Goal: Information Seeking & Learning: Find specific page/section

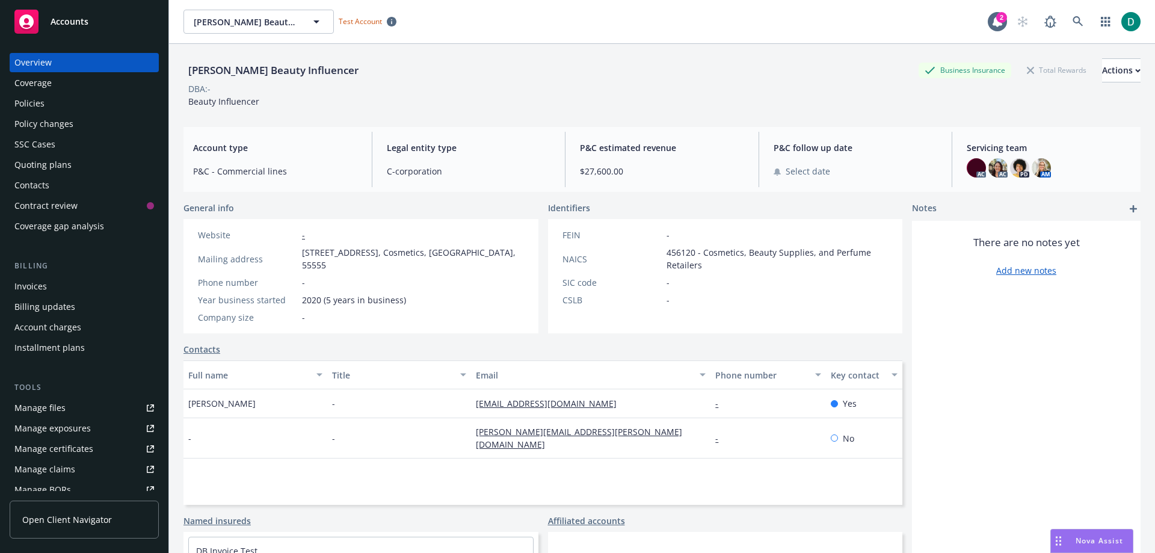
click at [1094, 540] on span "Nova Assist" at bounding box center [1100, 541] width 48 height 10
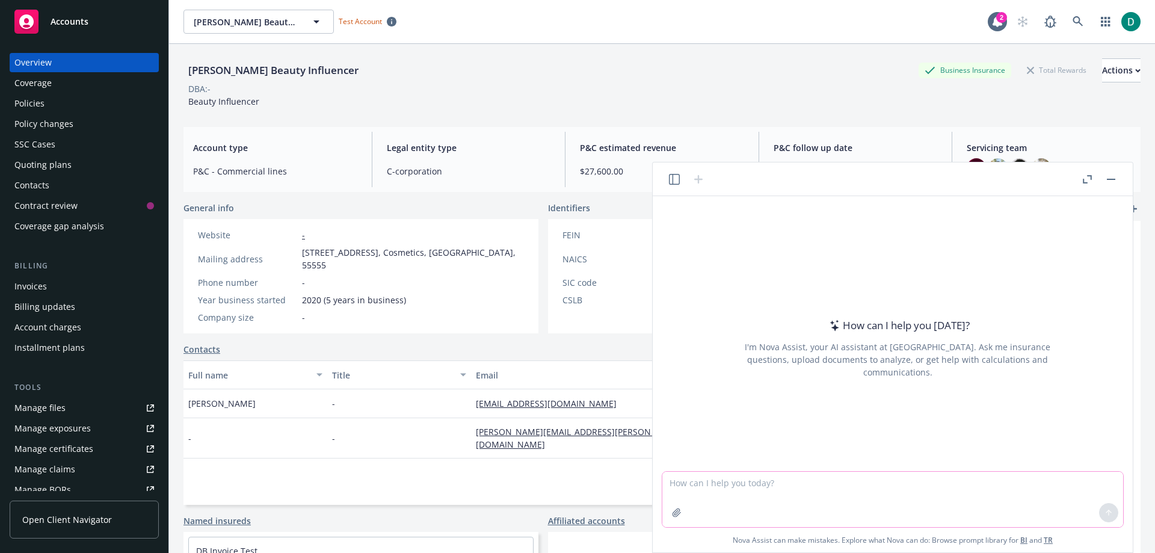
click at [746, 487] on textarea at bounding box center [893, 499] width 461 height 55
click at [821, 480] on textarea at bounding box center [893, 499] width 461 height 55
type textarea "I"
click at [824, 480] on textarea "I am hosting a time study where we want our teams to track everything they are …" at bounding box center [893, 499] width 461 height 55
click at [821, 499] on textarea "I am hosting a time study where we want our teams to track everything they are …" at bounding box center [893, 499] width 461 height 55
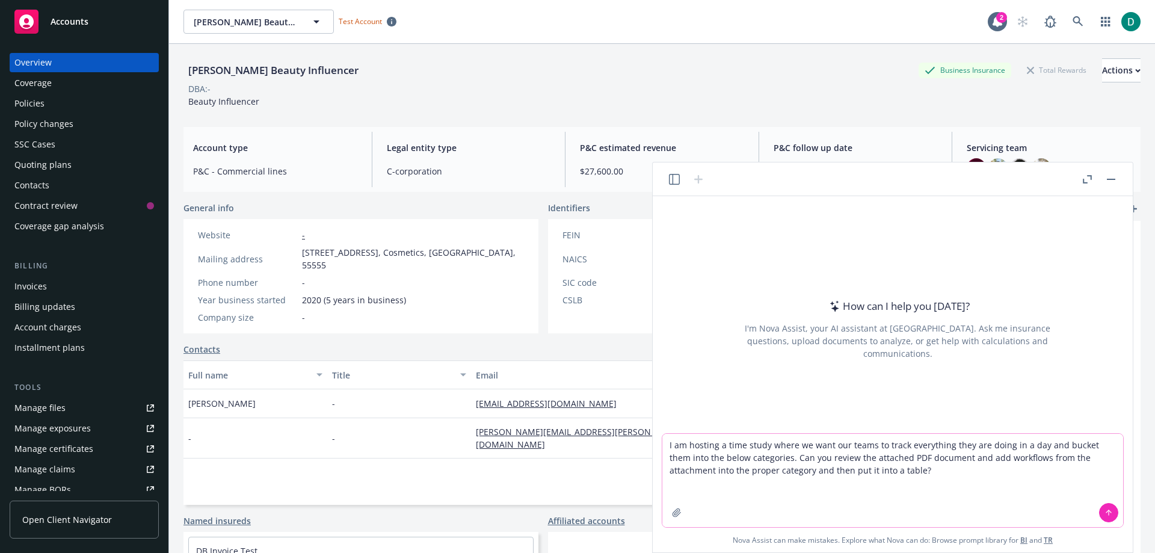
paste textarea "Activity Client onboarding & prospecting Renewal preparation Marketing & negoti…"
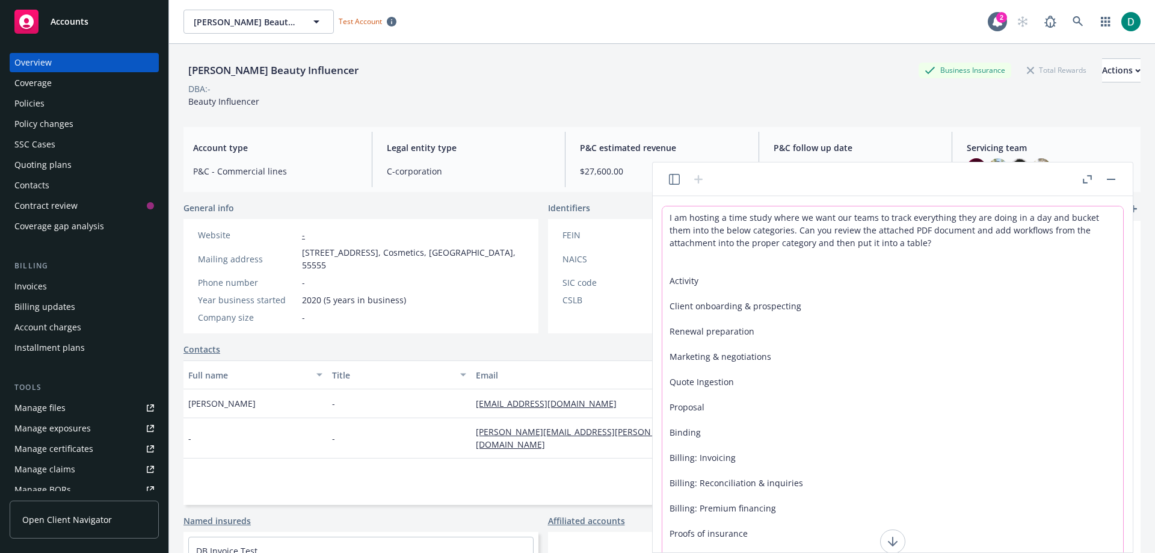
type textarea "I am hosting a time study where we want our teams to track everything they are …"
click at [859, 446] on textarea "I am hosting a time study where we want our teams to track everything they are …" at bounding box center [893, 413] width 461 height 415
click at [893, 543] on icon at bounding box center [893, 541] width 0 height 8
click at [1087, 175] on icon "button" at bounding box center [1089, 177] width 4 height 4
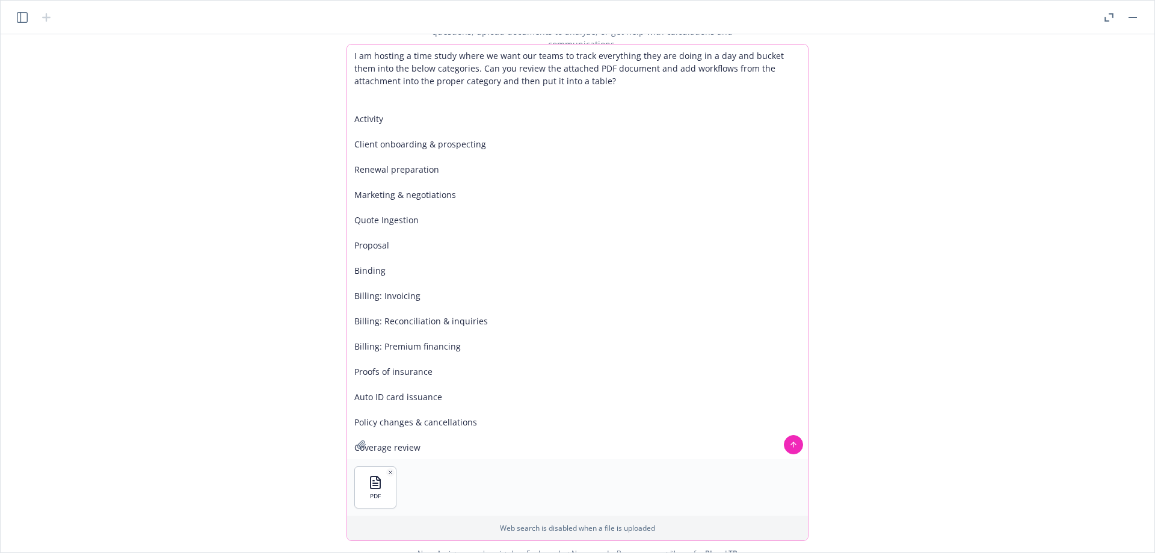
click at [795, 449] on icon at bounding box center [794, 444] width 8 height 8
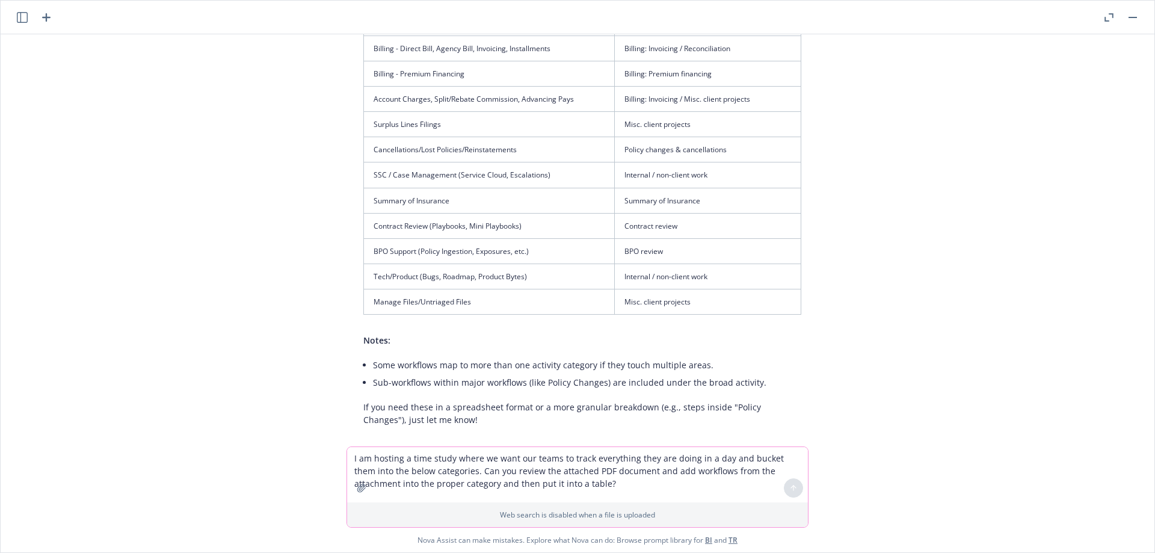
scroll to position [1259, 0]
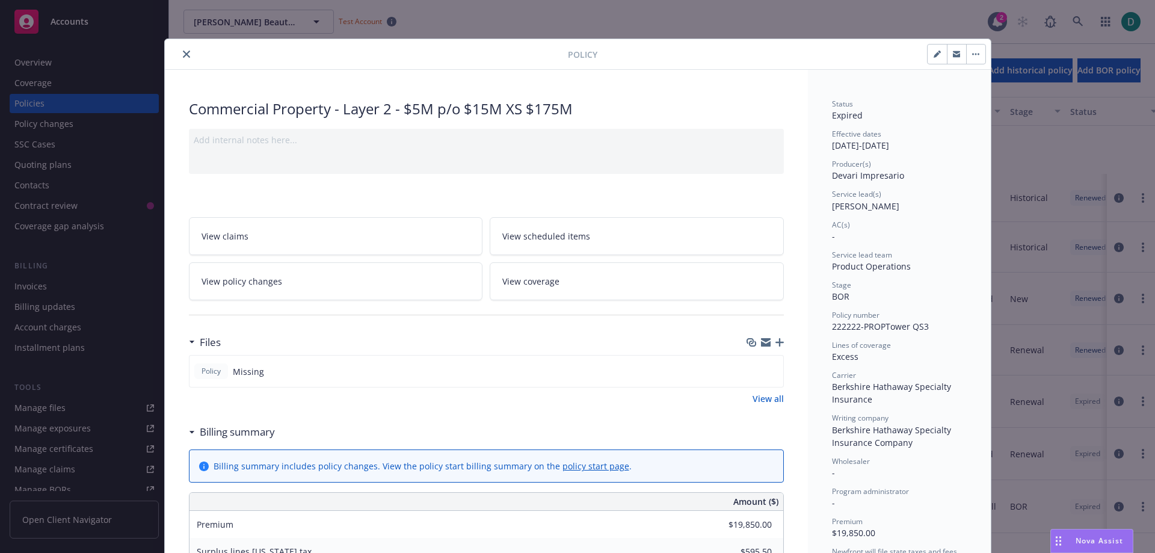
scroll to position [120, 0]
click at [183, 56] on icon "close" at bounding box center [186, 54] width 7 height 7
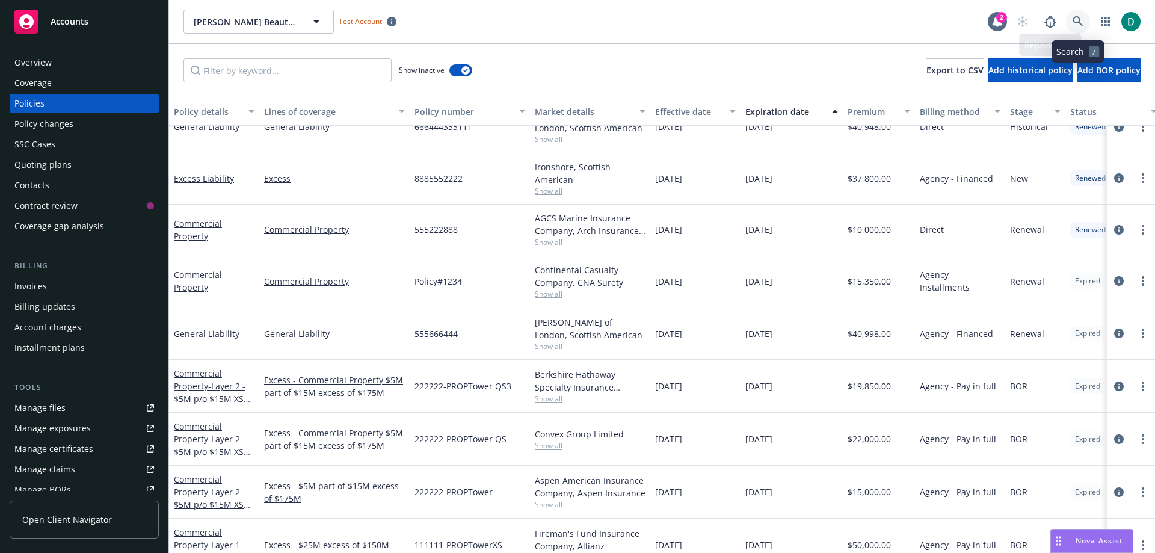
click at [1080, 17] on icon at bounding box center [1078, 21] width 11 height 11
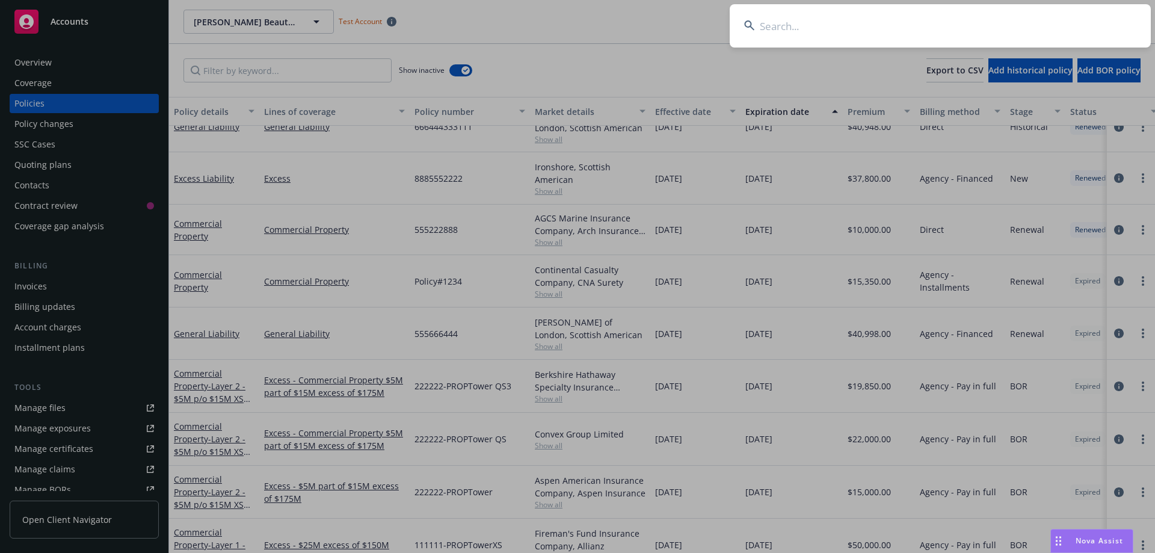
click at [829, 34] on input at bounding box center [940, 25] width 421 height 43
type input "Cozy Homes Property Management LLC"
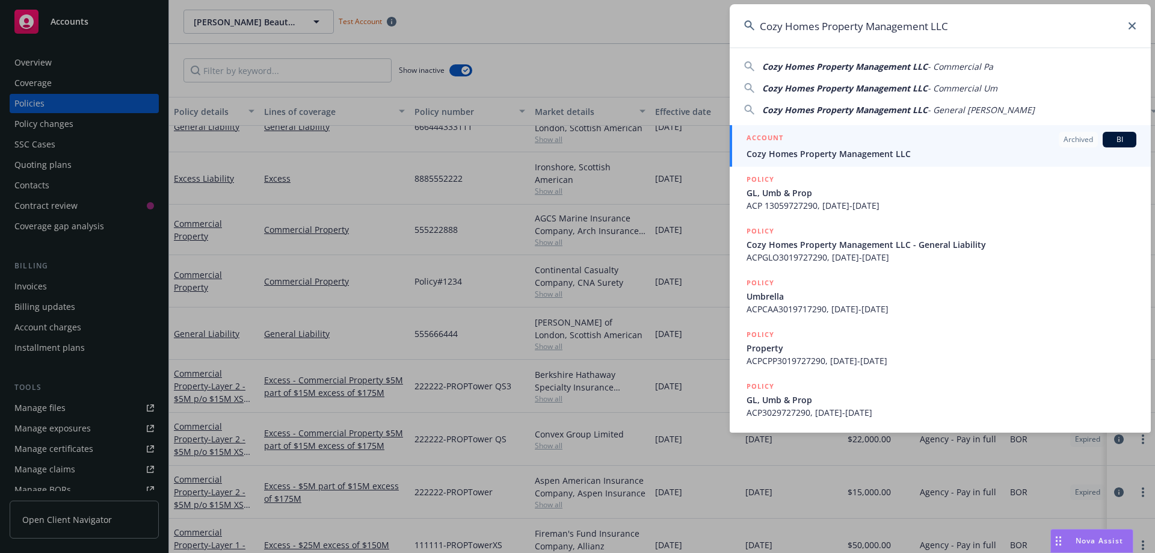
click at [841, 149] on span "Cozy Homes Property Management LLC" at bounding box center [942, 153] width 390 height 13
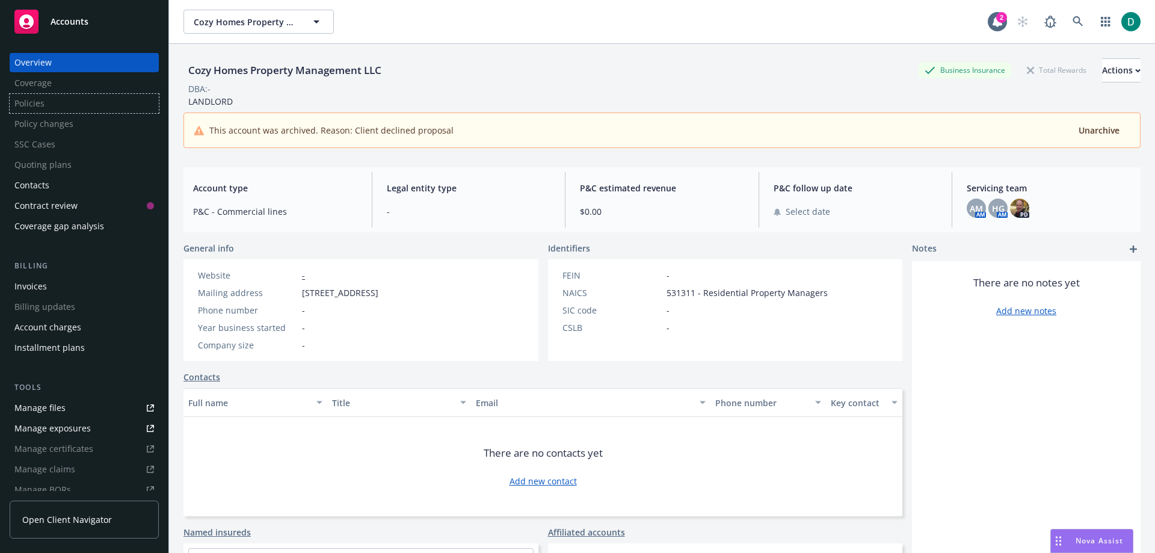
click at [42, 108] on div "Policies" at bounding box center [84, 103] width 149 height 19
click at [1073, 23] on icon at bounding box center [1078, 21] width 10 height 10
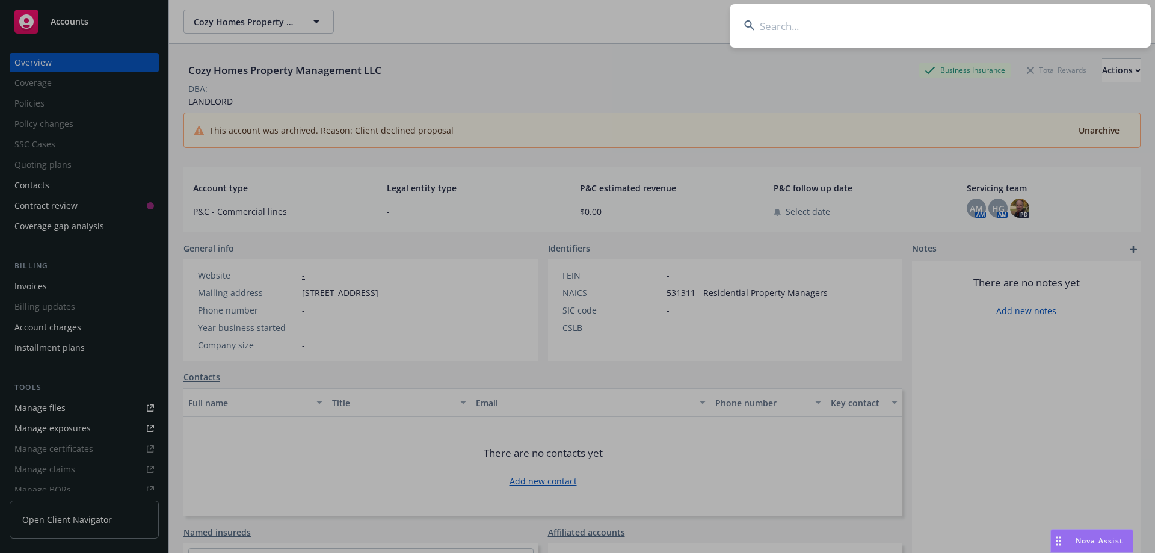
type input "CRFT Manufacturing Inc."
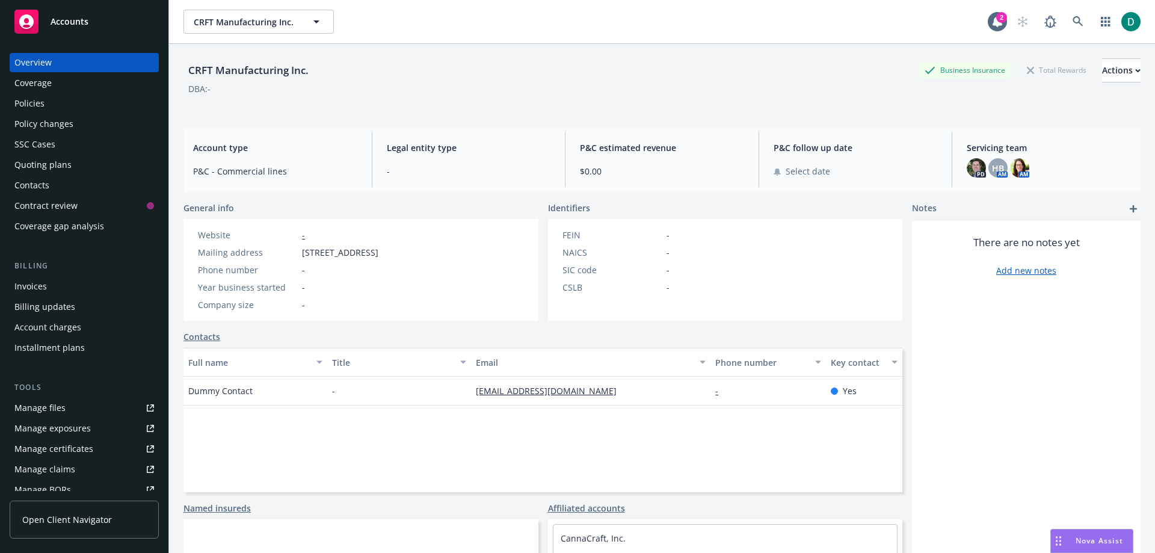
click at [32, 99] on div "Policies" at bounding box center [29, 103] width 30 height 19
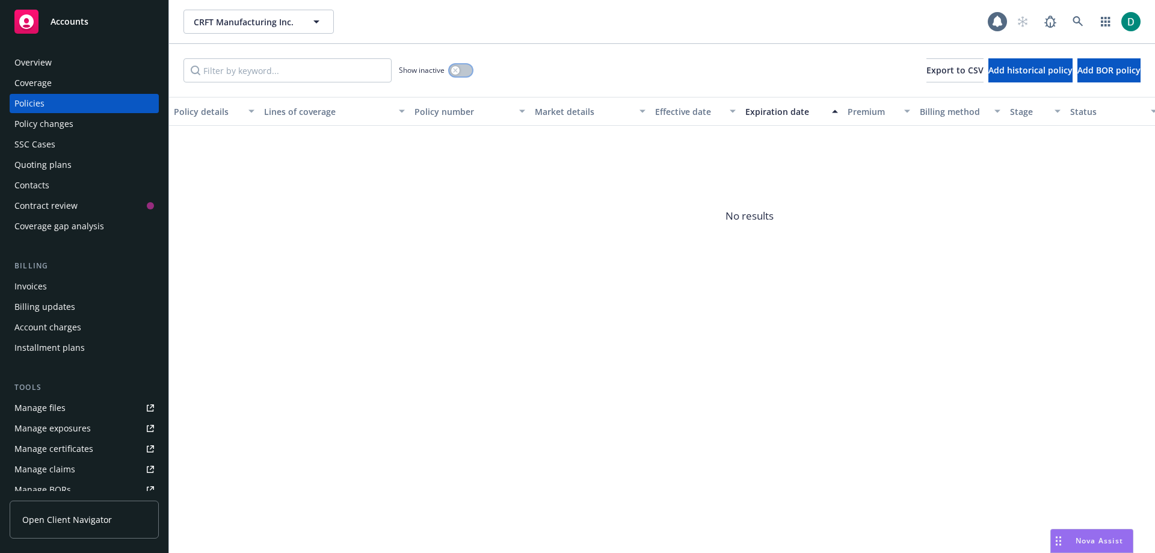
click at [468, 64] on button "button" at bounding box center [461, 70] width 23 height 12
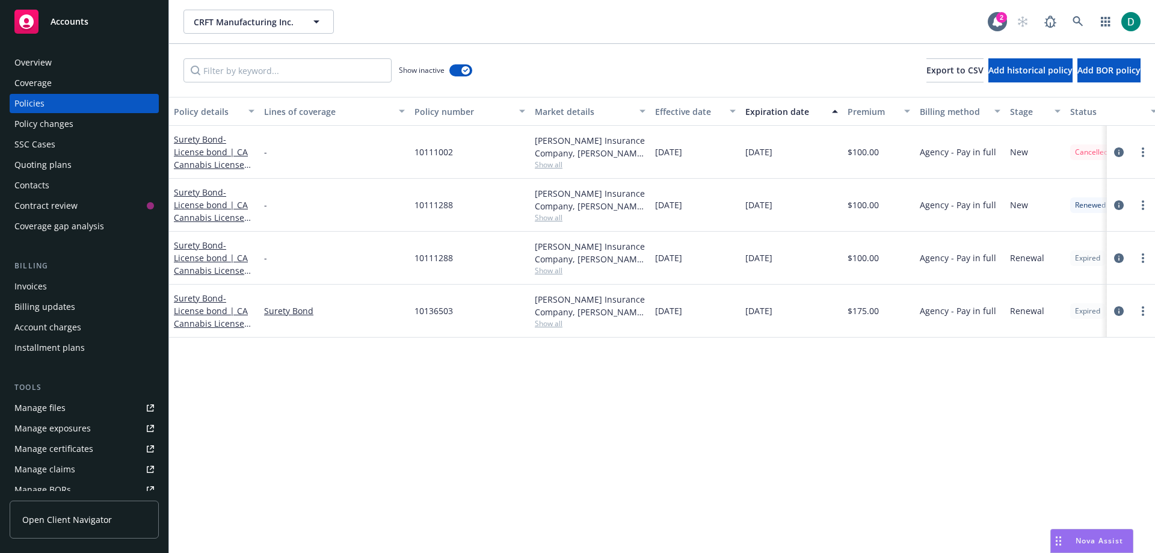
click at [41, 404] on div "Manage files" at bounding box center [39, 407] width 51 height 19
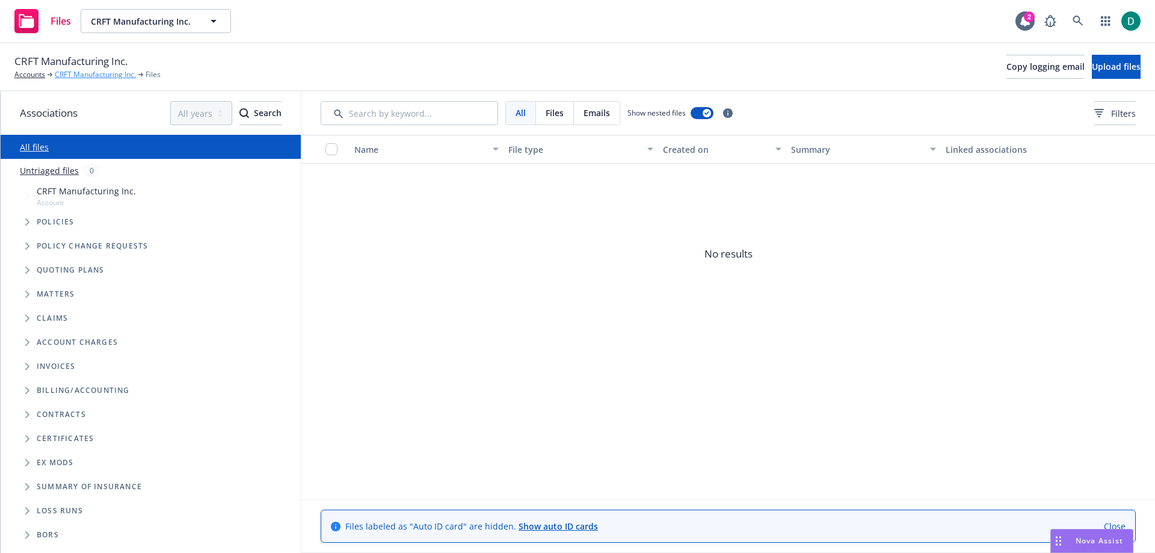
click at [75, 73] on link "CRFT Manufacturing Inc." at bounding box center [95, 74] width 81 height 11
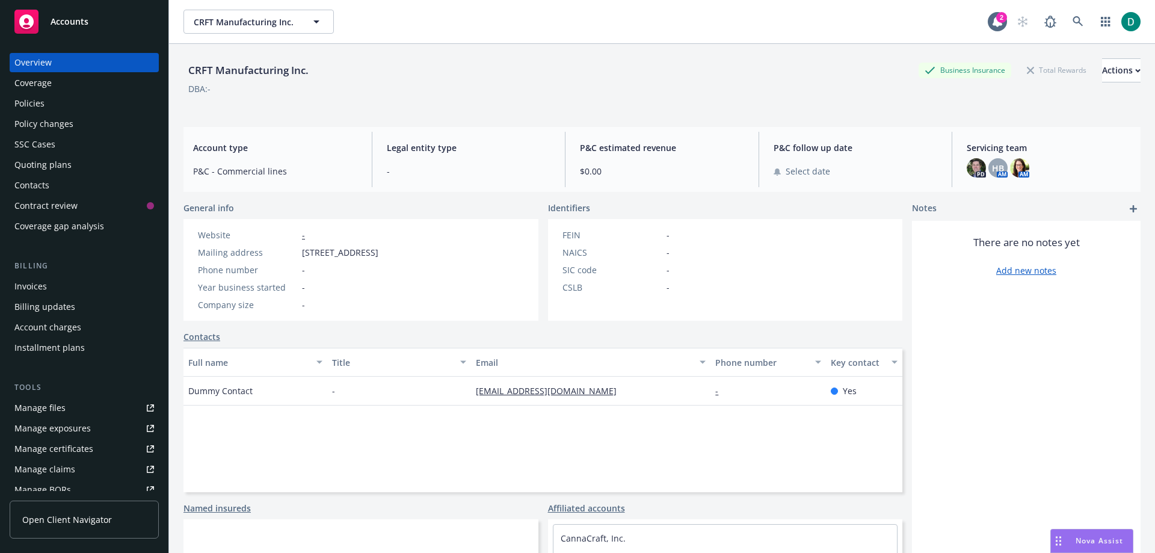
click at [48, 102] on div "Policies" at bounding box center [84, 103] width 140 height 19
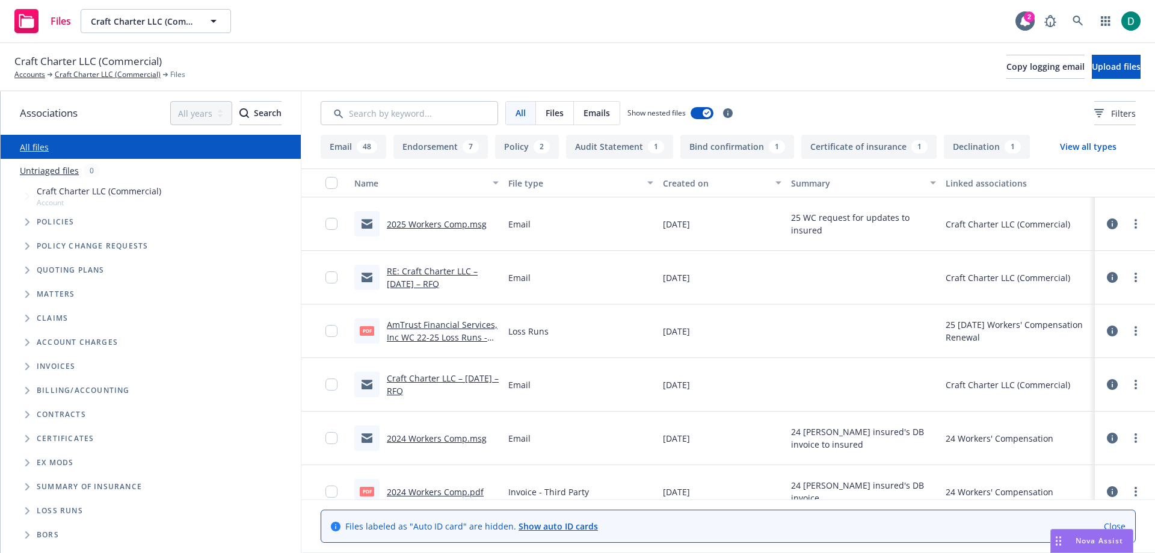
click at [419, 220] on link "2025 Workers Comp.msg" at bounding box center [437, 223] width 100 height 11
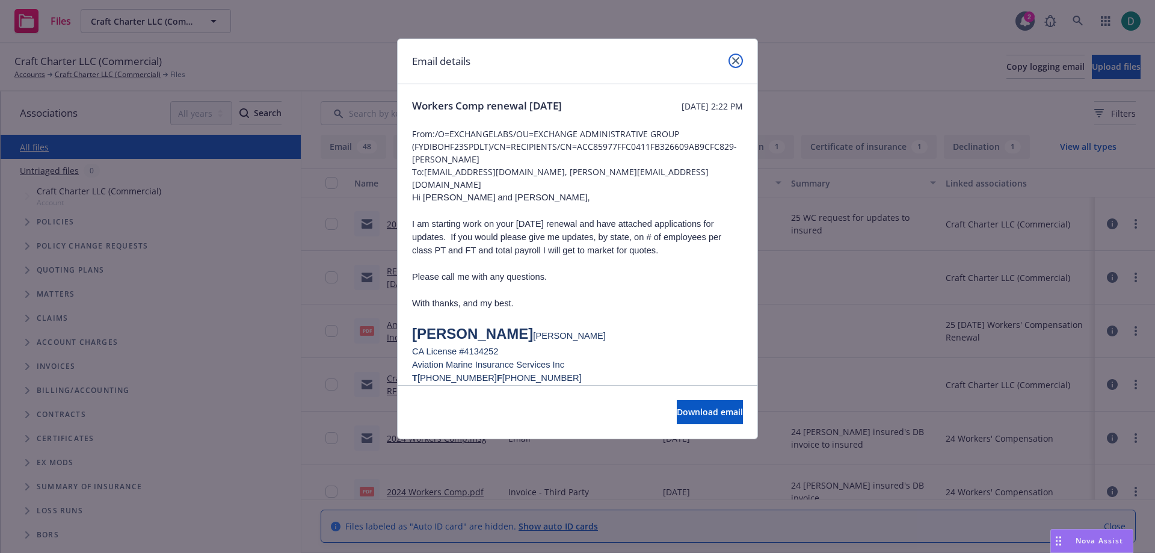
click at [735, 57] on link "close" at bounding box center [736, 61] width 14 height 14
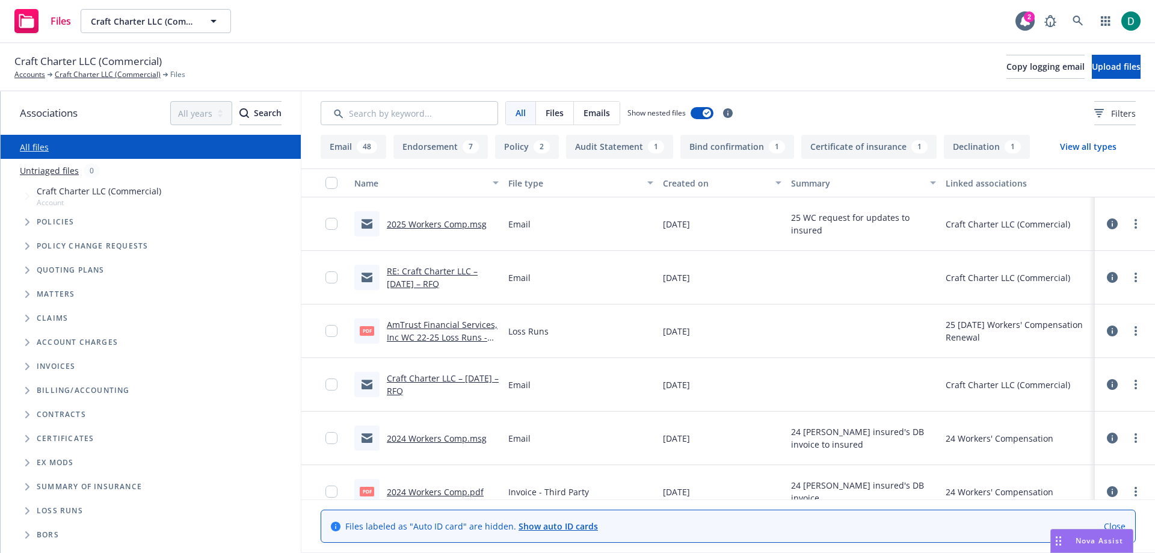
click at [440, 271] on link "RE: Craft Charter LLC – 01/01/2025 – RFQ" at bounding box center [432, 277] width 91 height 24
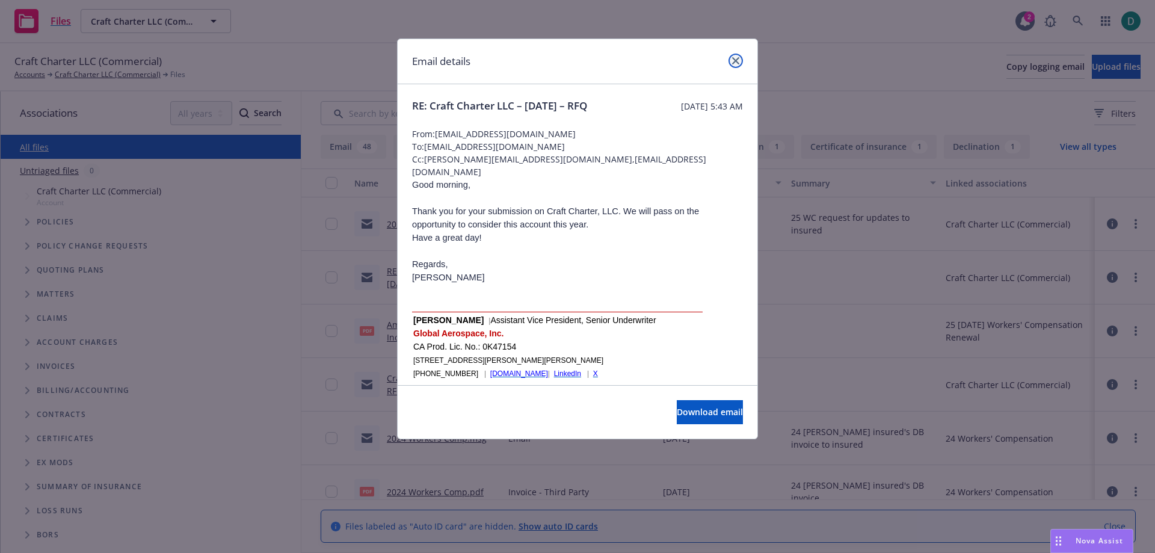
click at [738, 64] on link "close" at bounding box center [736, 61] width 14 height 14
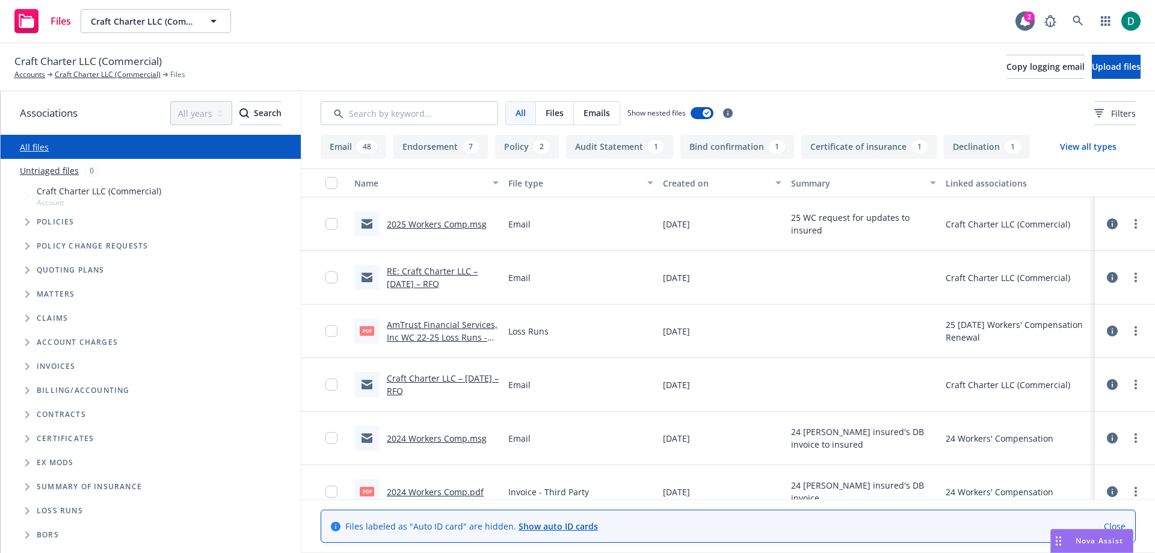
click at [412, 380] on link "Craft Charter LLC – 01/01/2025 – RFQ" at bounding box center [443, 384] width 112 height 24
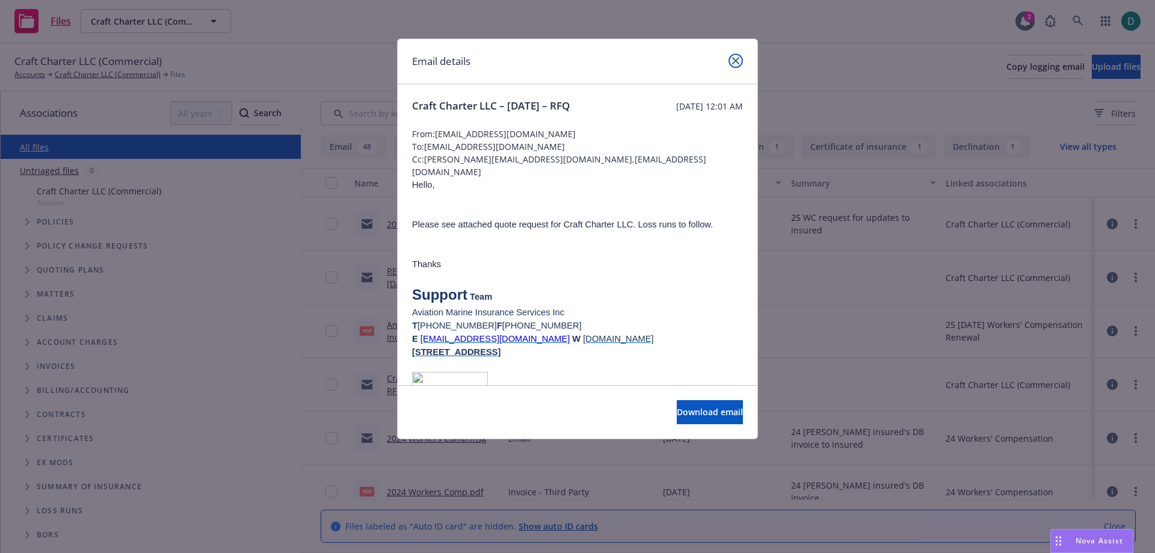
click at [735, 64] on link "close" at bounding box center [736, 61] width 14 height 14
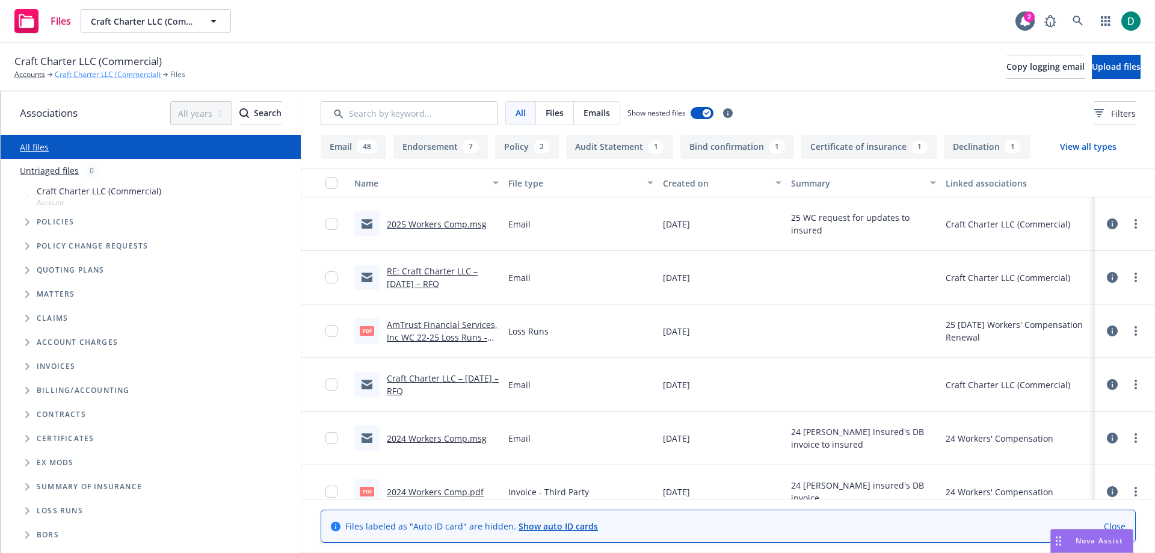
click at [128, 77] on link "Craft Charter LLC (Commercial)" at bounding box center [108, 74] width 106 height 11
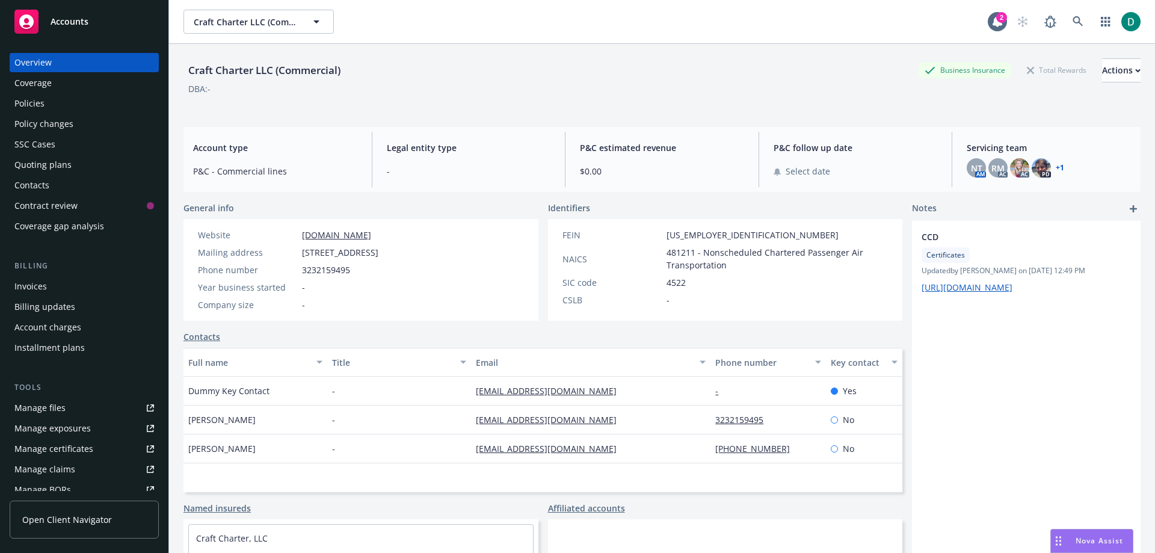
click at [30, 112] on div "Policies" at bounding box center [29, 103] width 30 height 19
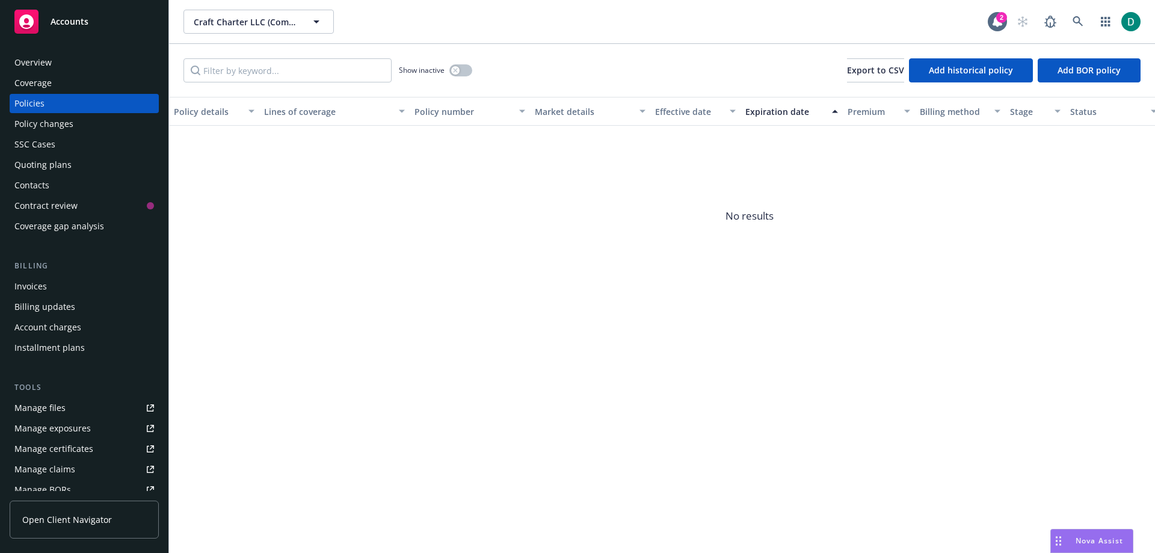
drag, startPoint x: 457, startPoint y: 79, endPoint x: 457, endPoint y: 72, distance: 7.8
click at [457, 72] on div "Show inactive" at bounding box center [435, 70] width 73 height 24
click at [470, 72] on button "button" at bounding box center [461, 70] width 23 height 12
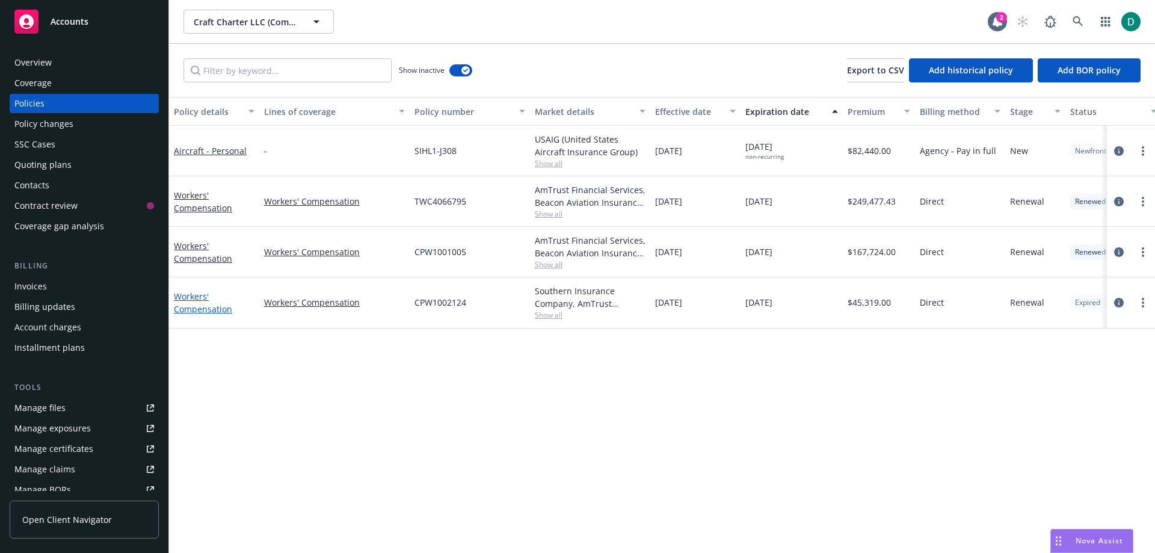
click at [200, 295] on link "Workers' Compensation" at bounding box center [203, 303] width 58 height 24
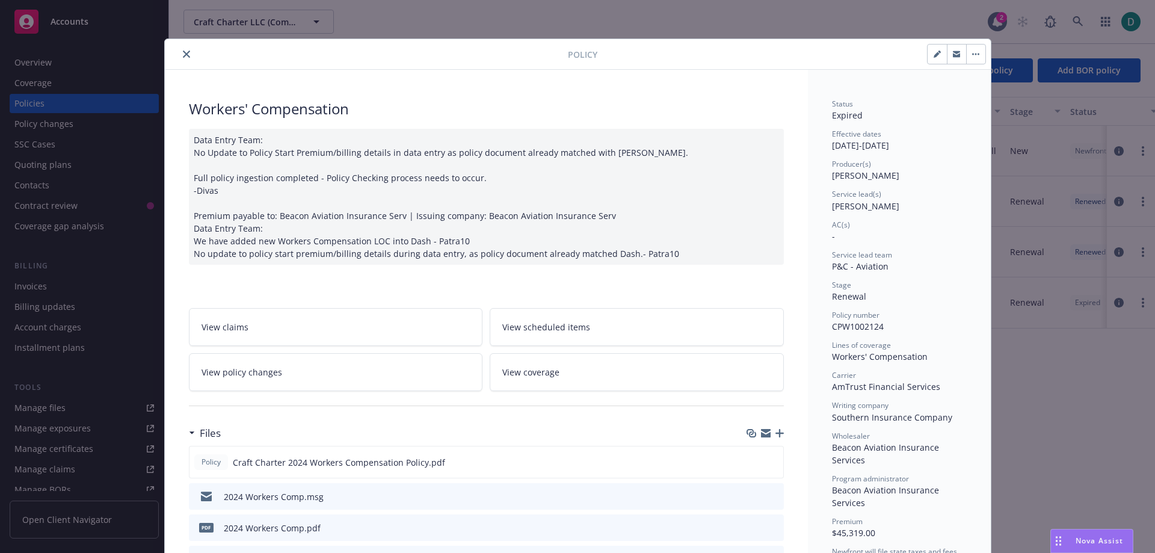
drag, startPoint x: 185, startPoint y: 51, endPoint x: 196, endPoint y: 64, distance: 17.5
click at [185, 51] on icon "close" at bounding box center [186, 54] width 7 height 7
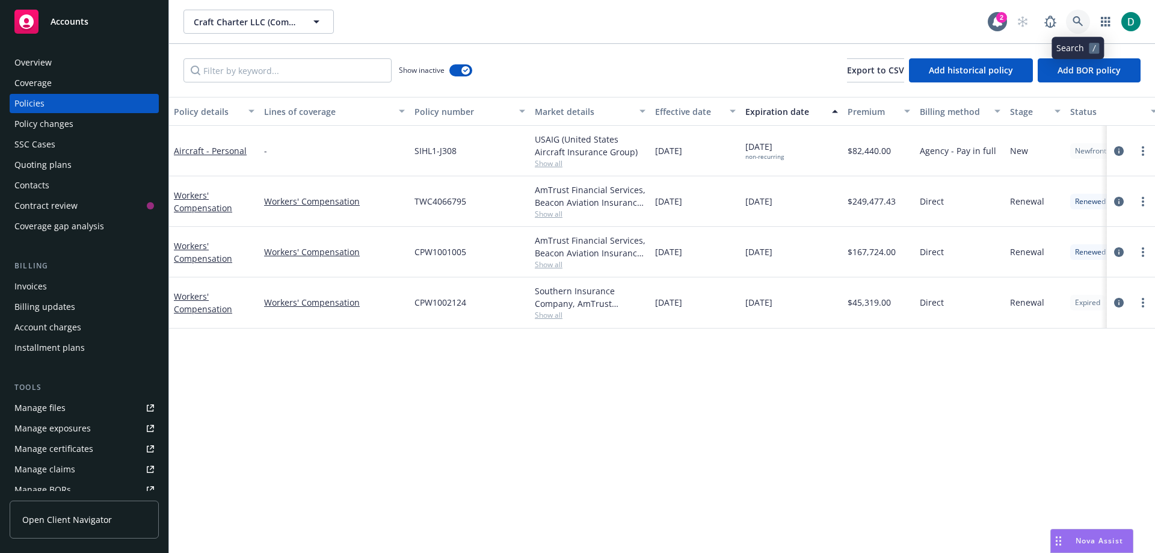
click at [1086, 20] on link at bounding box center [1078, 22] width 24 height 24
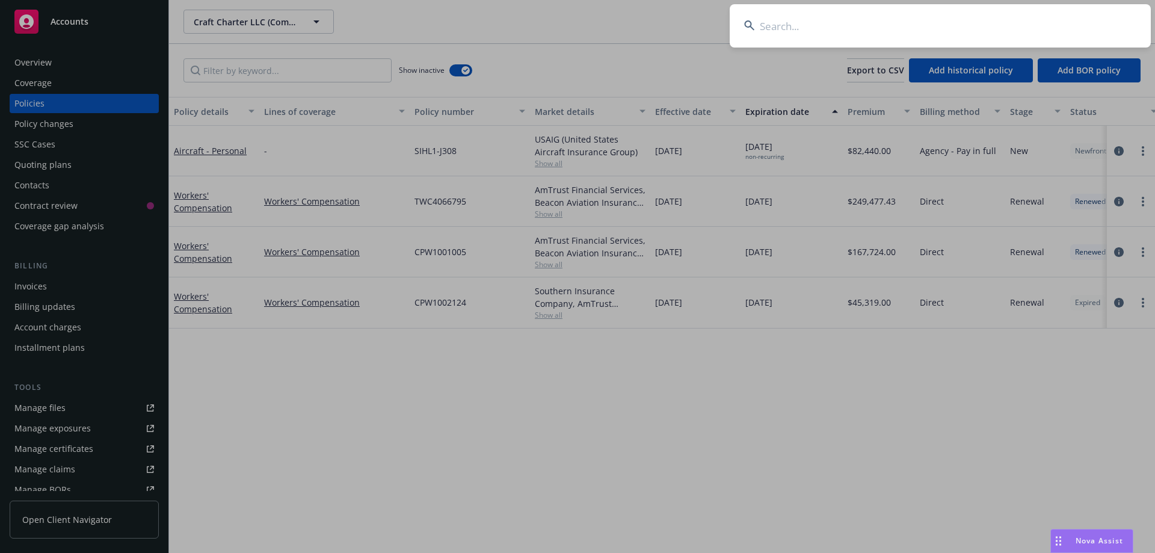
click at [928, 36] on input at bounding box center [940, 25] width 421 height 43
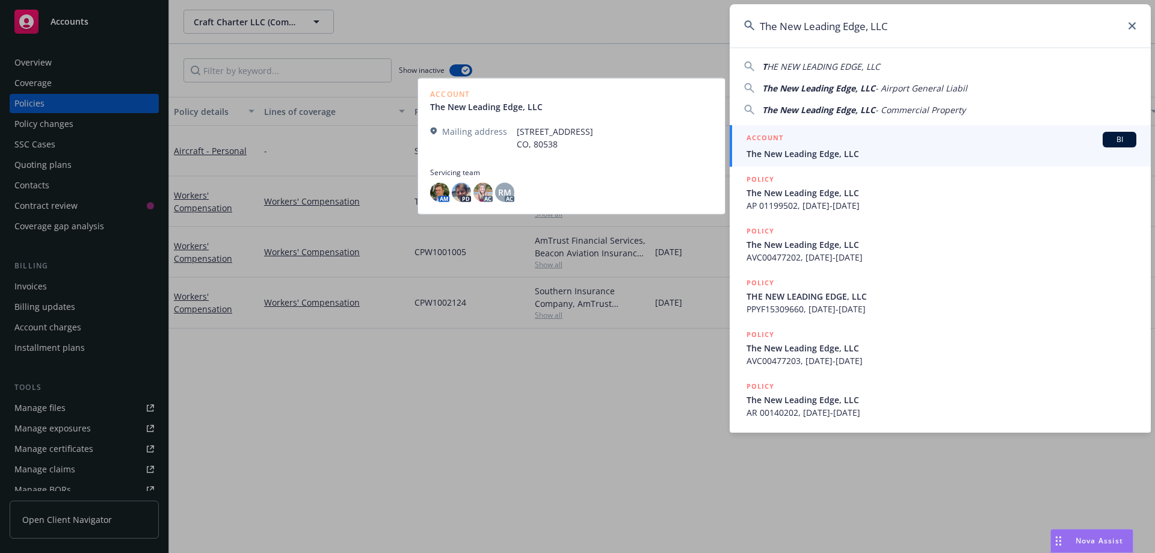
type input "The New Leading Edge, LLC"
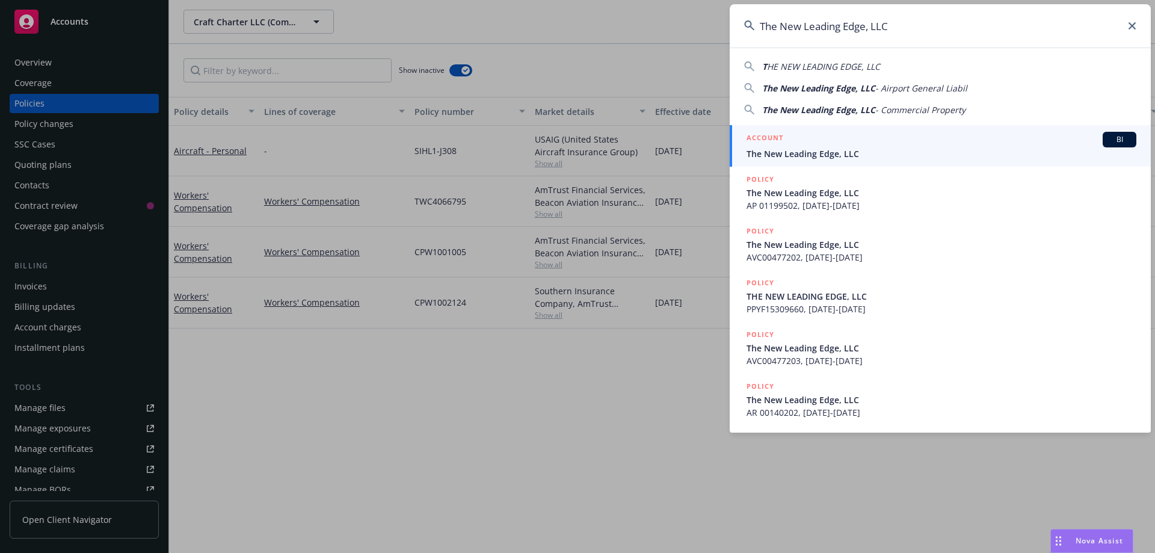
click at [833, 158] on span "The New Leading Edge, LLC" at bounding box center [942, 153] width 390 height 13
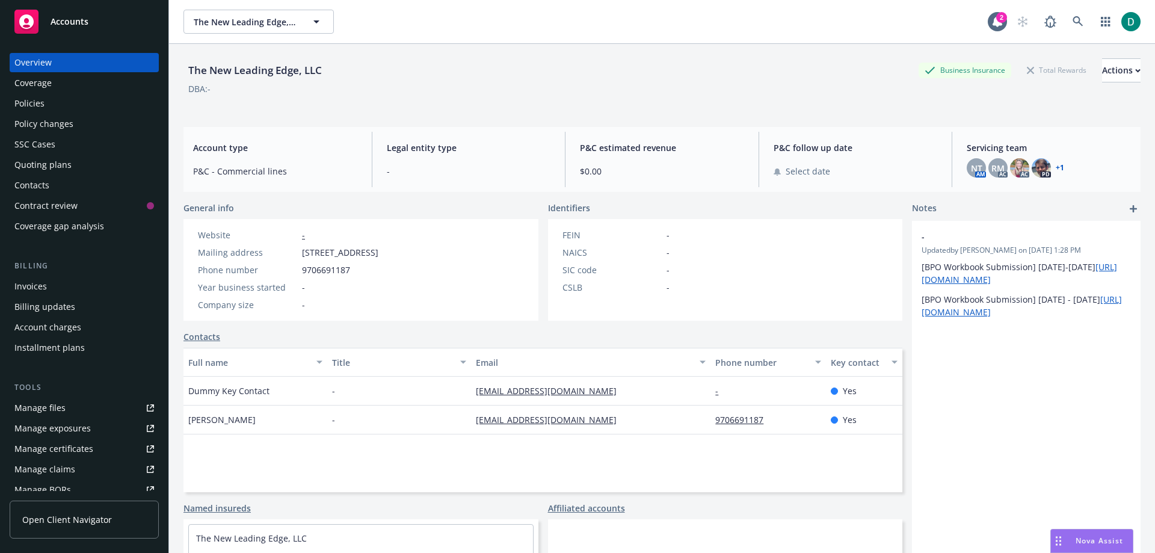
click at [46, 105] on div "Policies" at bounding box center [84, 103] width 140 height 19
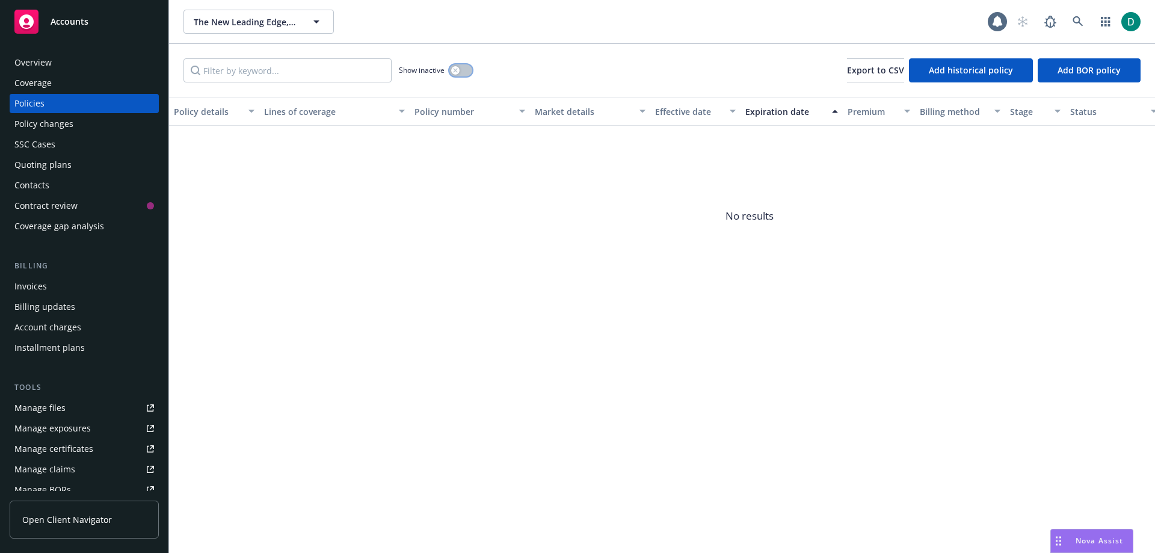
click at [466, 73] on button "button" at bounding box center [461, 70] width 23 height 12
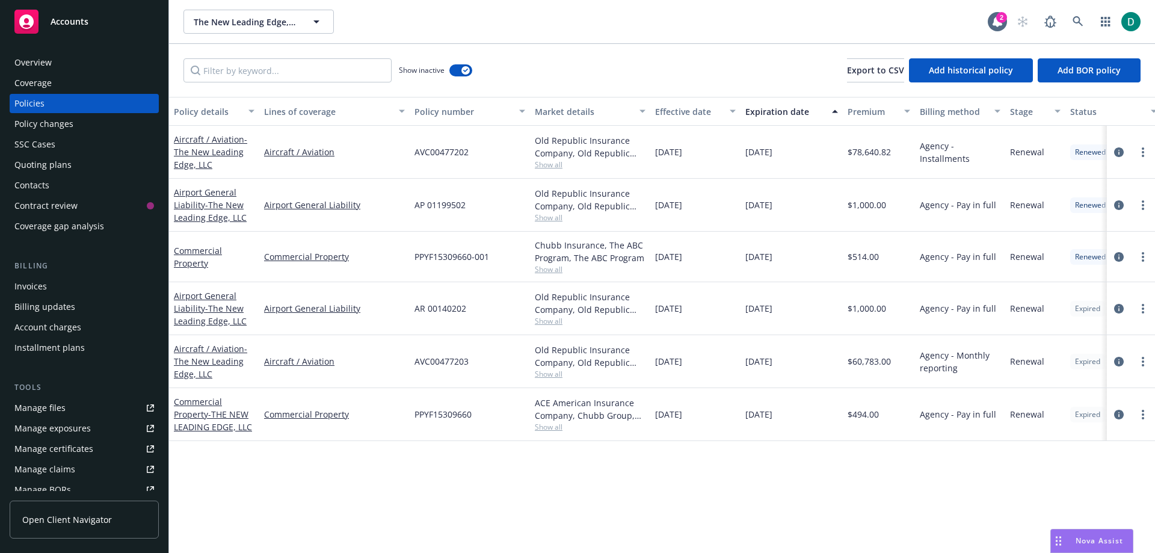
click at [55, 403] on div "Manage files" at bounding box center [39, 407] width 51 height 19
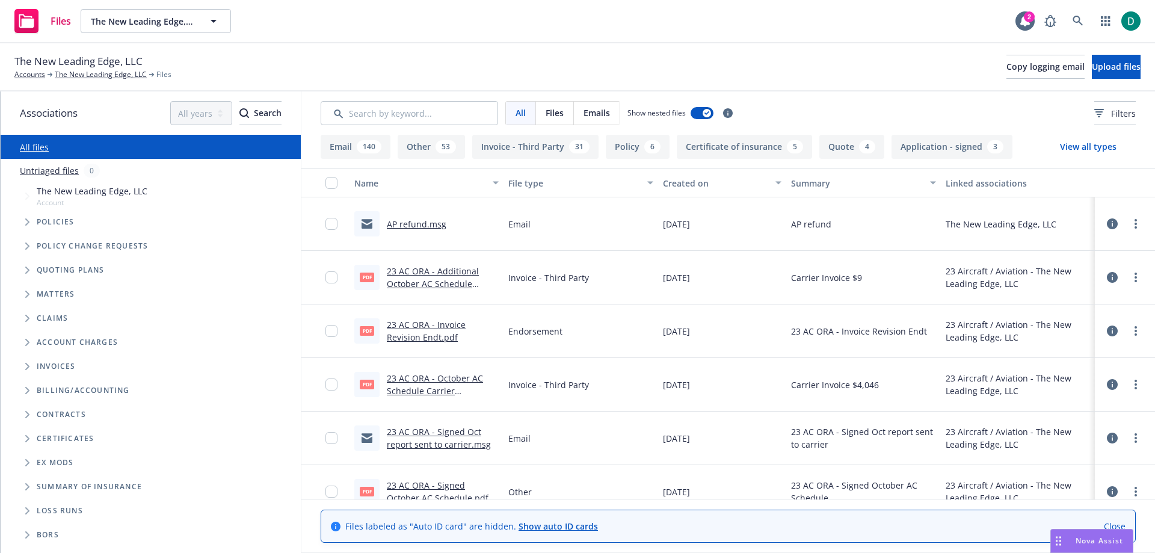
click at [407, 220] on link "AP refund.msg" at bounding box center [417, 223] width 60 height 11
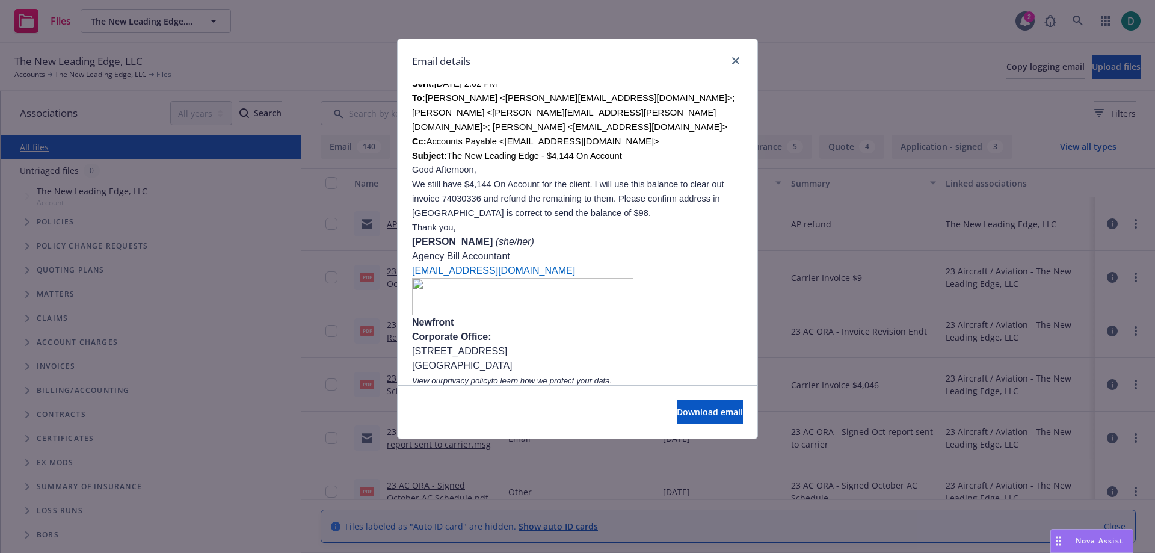
scroll to position [487, 0]
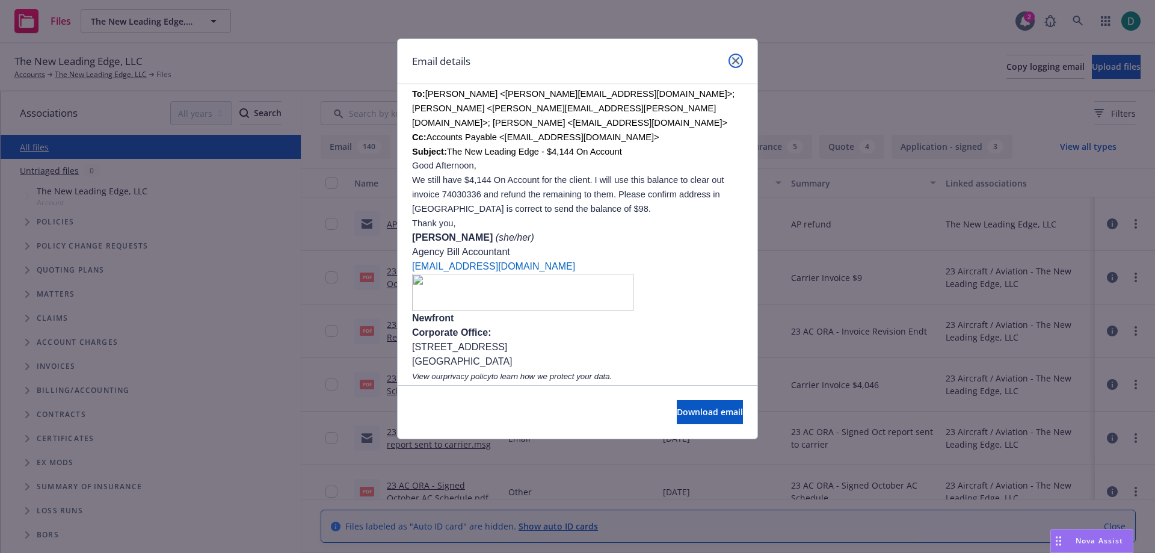
click at [737, 54] on link "close" at bounding box center [736, 61] width 14 height 14
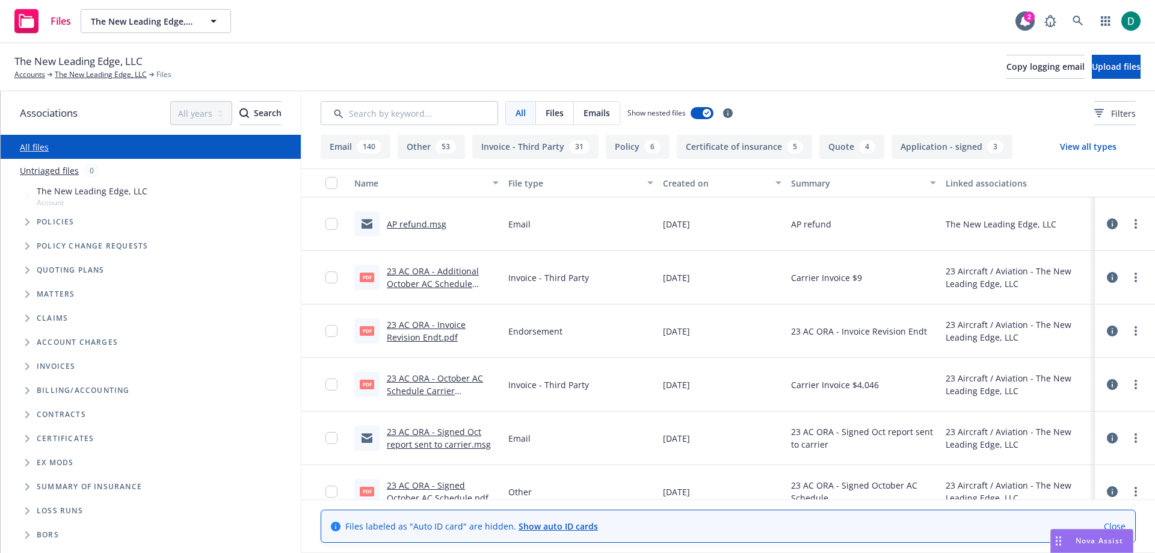
click at [415, 333] on link "23 AC ORA - Invoice Revision Endt.pdf" at bounding box center [426, 331] width 79 height 24
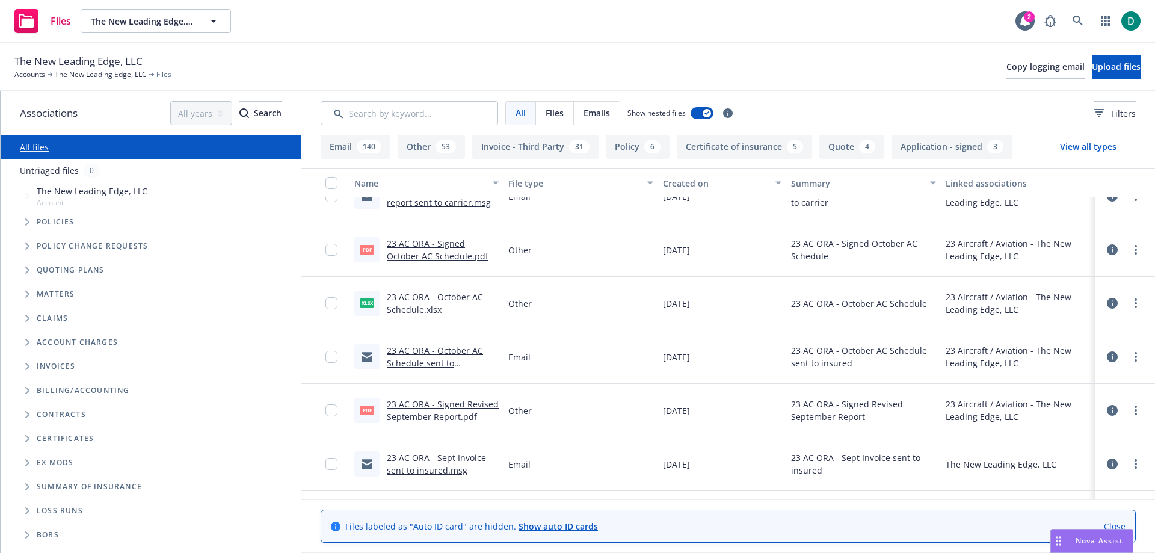
scroll to position [0, 0]
